Goal: Information Seeking & Learning: Check status

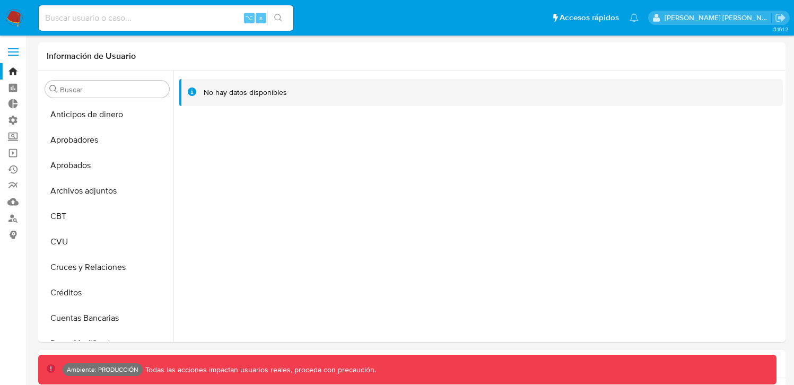
select select "10"
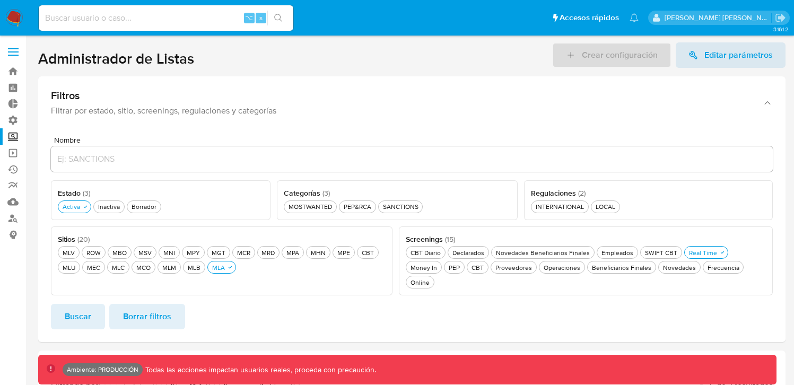
click at [14, 59] on label at bounding box center [13, 52] width 27 height 22
click at [0, 0] on input "checkbox" at bounding box center [0, 0] width 0 height 0
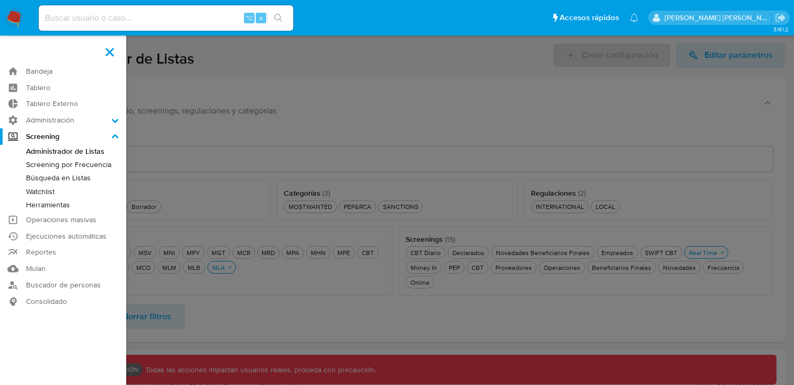
click at [70, 172] on link "Búsqueda en Listas" at bounding box center [63, 177] width 126 height 13
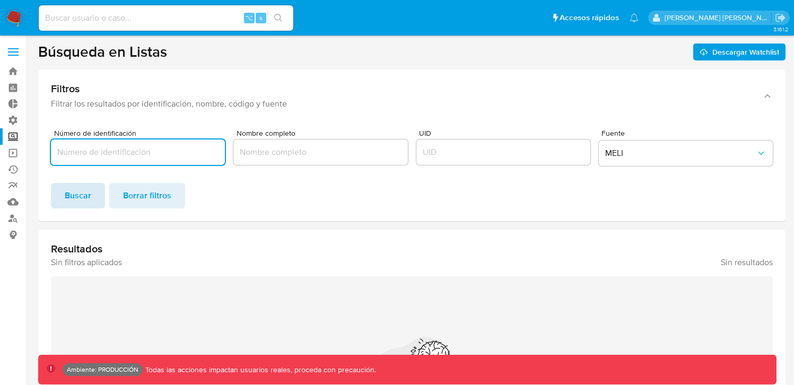
click at [89, 195] on span "Buscar" at bounding box center [78, 195] width 27 height 23
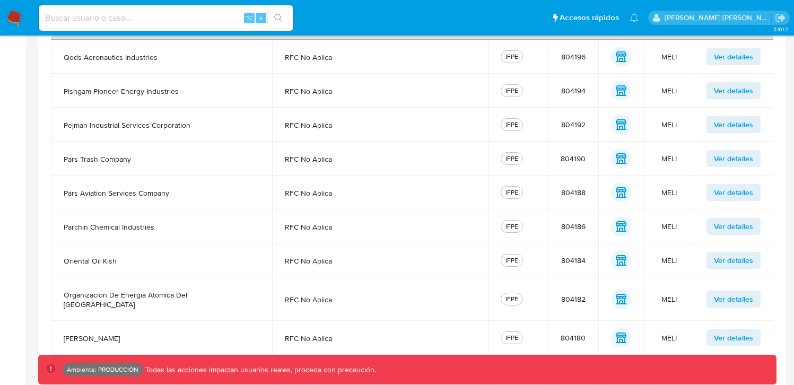
scroll to position [378, 0]
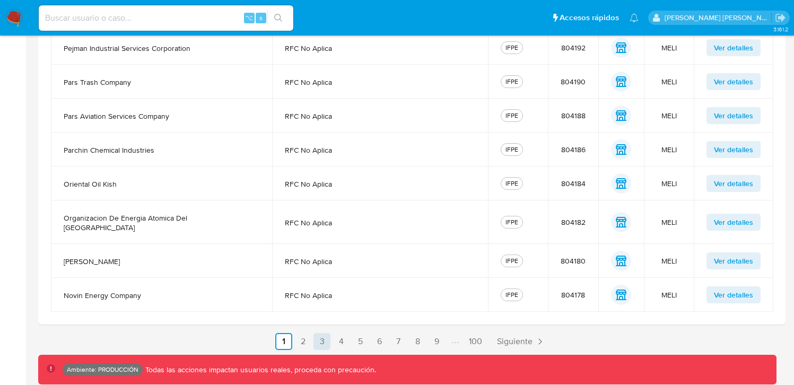
click at [319, 333] on link "3" at bounding box center [322, 341] width 17 height 17
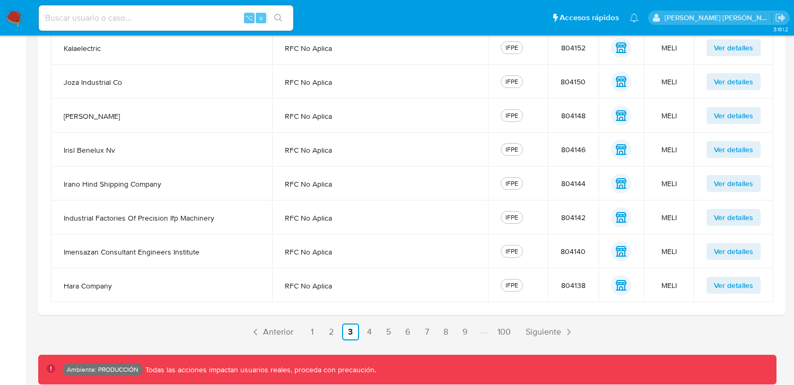
click at [385, 343] on div "3.161.2 Ambiente: PRODUCCIÓN Todas las acciones impactan usuarios reales, proce…" at bounding box center [412, 22] width 748 height 714
click at [385, 337] on link "5" at bounding box center [388, 332] width 17 height 17
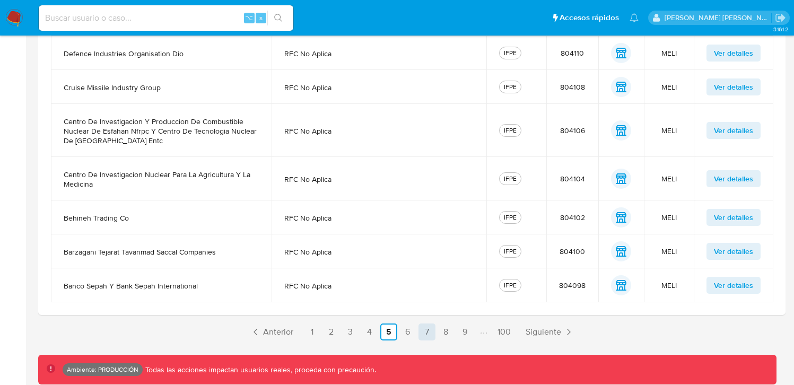
click at [422, 334] on link "7" at bounding box center [427, 332] width 17 height 17
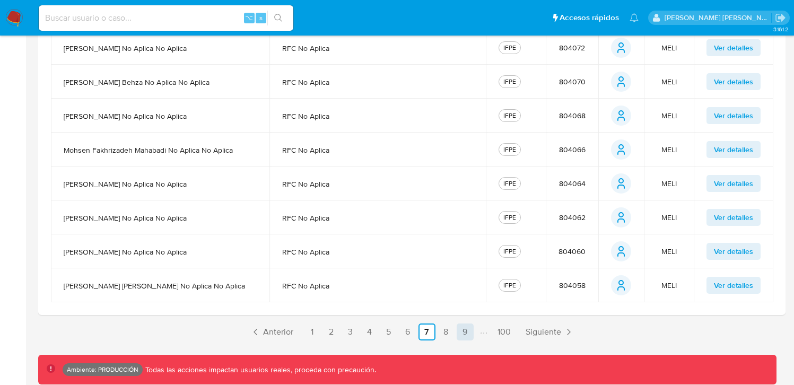
click at [469, 332] on link "9" at bounding box center [465, 332] width 17 height 17
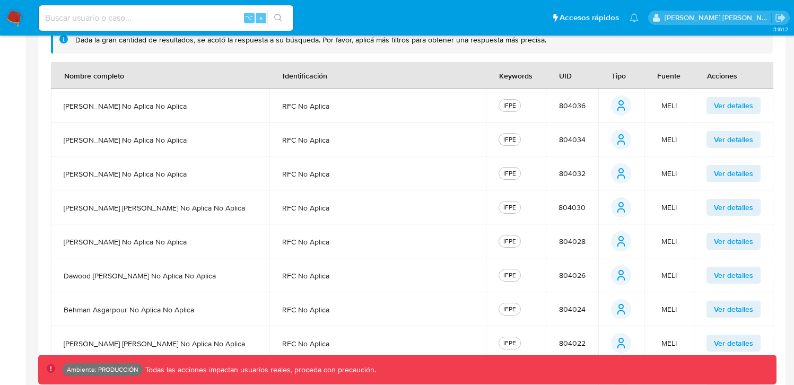
scroll to position [170, 0]
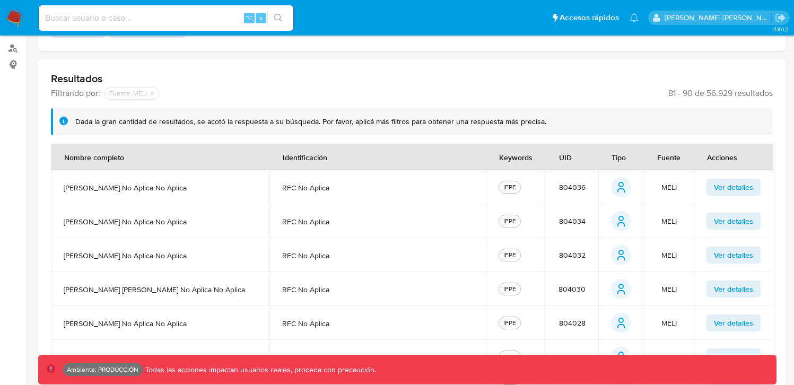
click at [724, 186] on span "Ver detalles" at bounding box center [733, 187] width 39 height 15
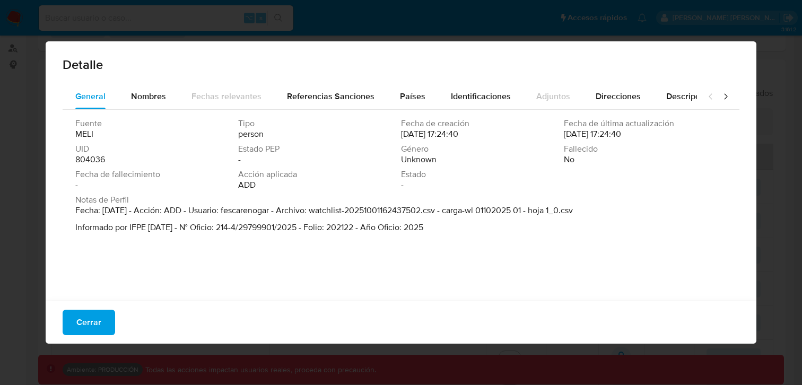
click at [327, 363] on div "Detalle General Nombres Fechas relevantes Referencias Sanciones Países Identifi…" at bounding box center [401, 192] width 802 height 385
click at [90, 326] on span "Cerrar" at bounding box center [88, 322] width 25 height 23
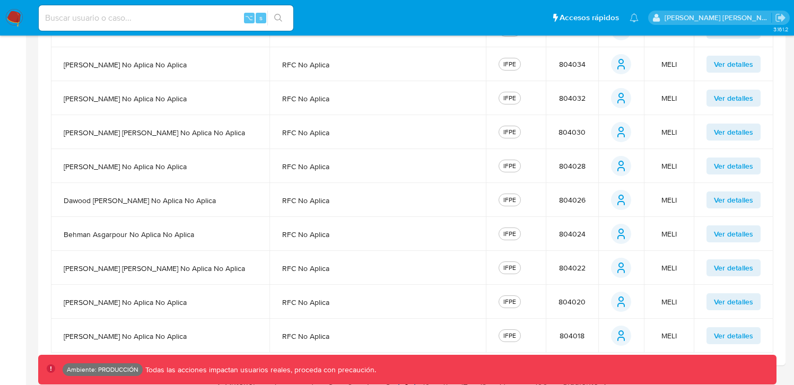
scroll to position [378, 0]
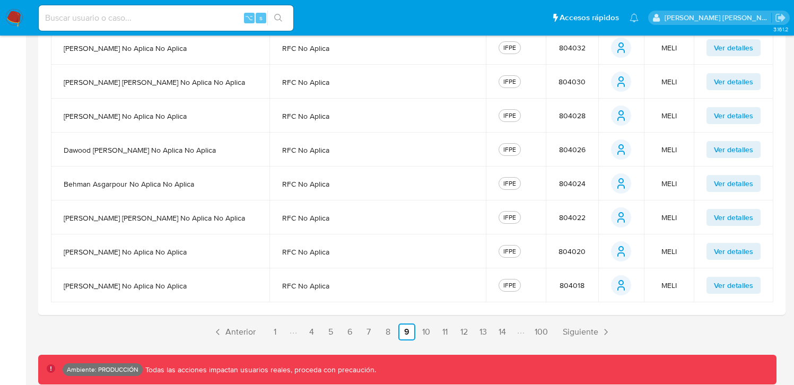
click at [471, 320] on section "Búsqueda en Listas Descargar Watchlist Filtros Filtrar los resultados por ident…" at bounding box center [412, 3] width 748 height 676
click at [467, 325] on link "12" at bounding box center [464, 332] width 17 height 17
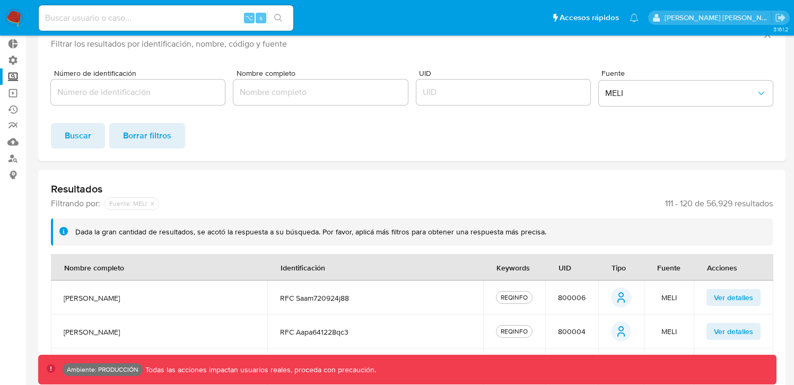
scroll to position [387, 0]
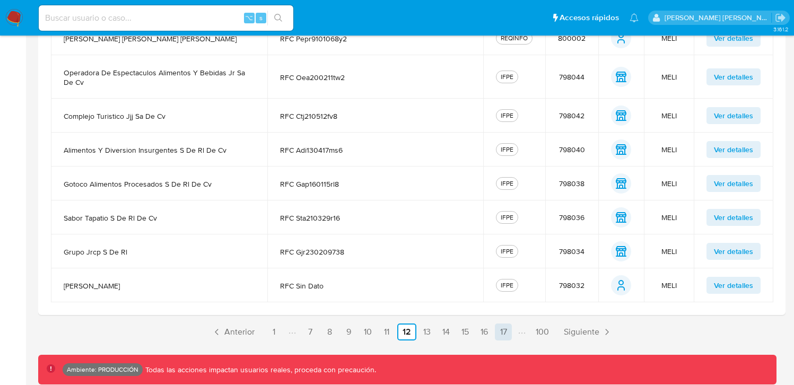
click at [495, 337] on link "17" at bounding box center [503, 332] width 17 height 17
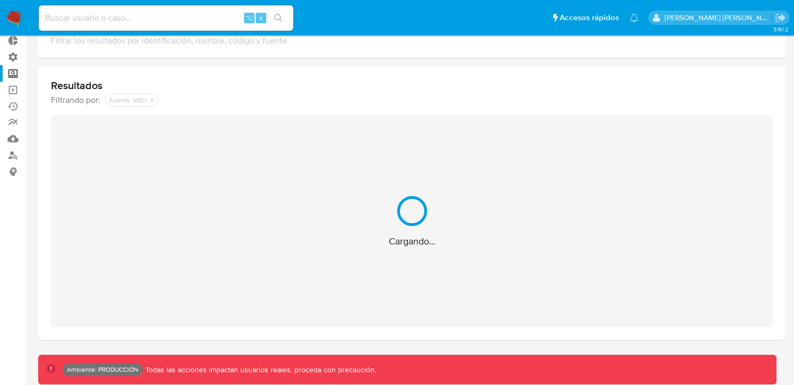
scroll to position [378, 0]
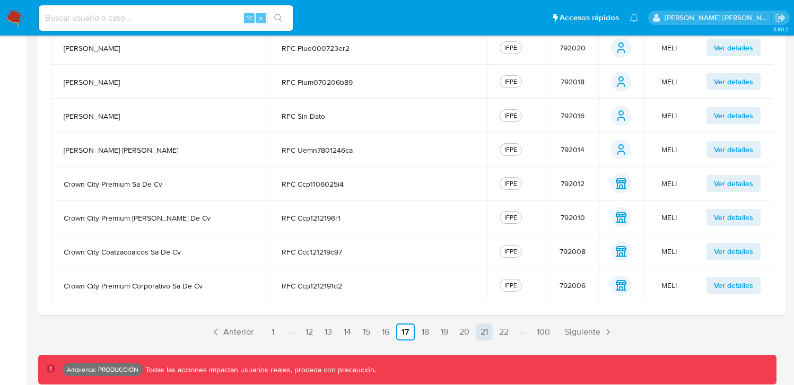
click at [491, 327] on link "21" at bounding box center [484, 332] width 17 height 17
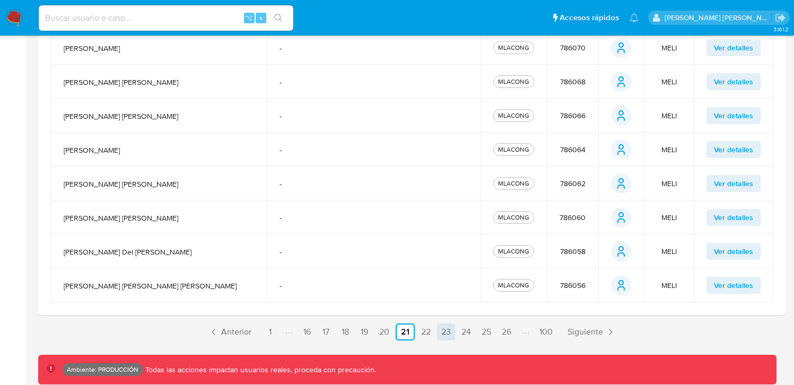
click at [451, 328] on link "23" at bounding box center [446, 332] width 18 height 17
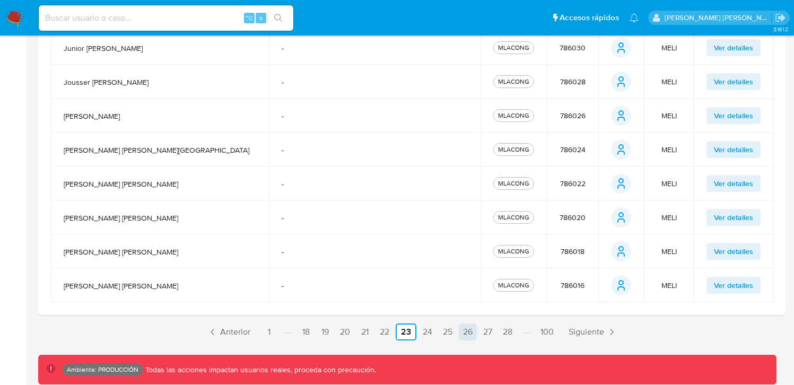
click at [467, 324] on link "26" at bounding box center [468, 332] width 18 height 17
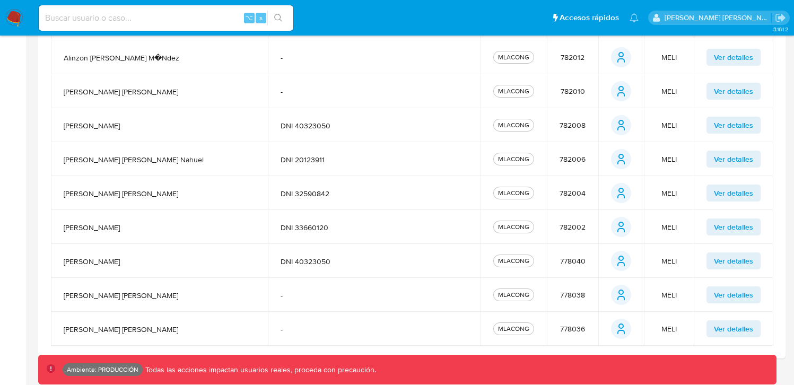
scroll to position [324, 0]
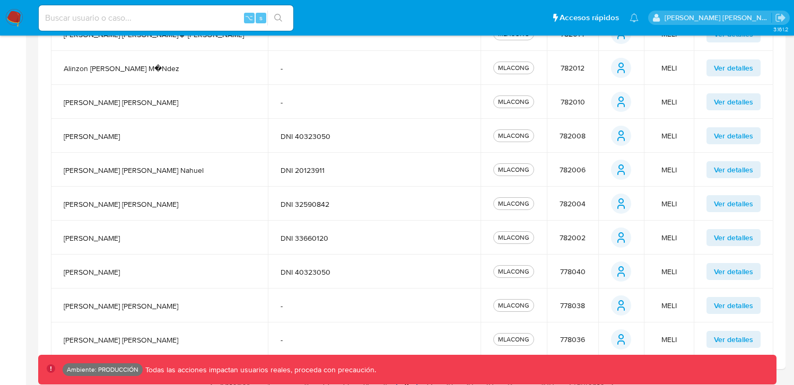
click at [333, 179] on td "DNI 20123911" at bounding box center [374, 170] width 213 height 34
click at [316, 175] on td "DNI 20123911" at bounding box center [374, 170] width 213 height 34
click at [307, 171] on span "DNI 20123911" at bounding box center [374, 171] width 187 height 10
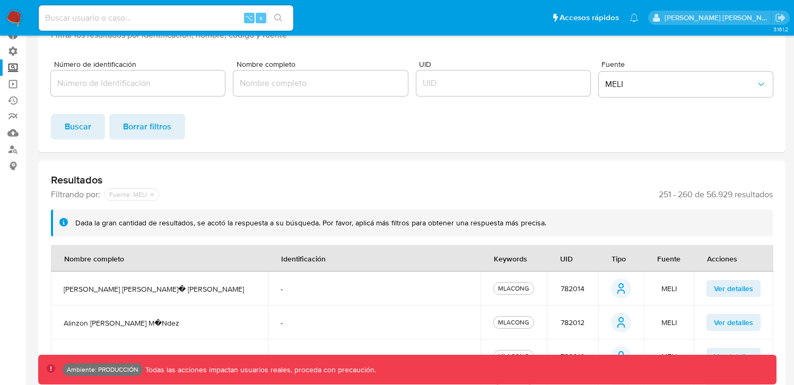
scroll to position [0, 0]
